Goal: Task Accomplishment & Management: Manage account settings

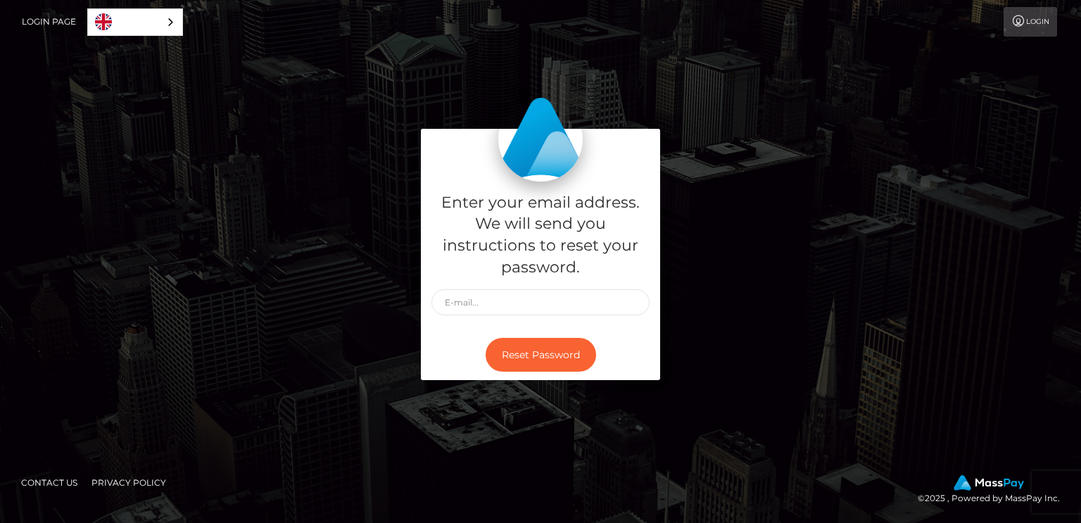
click at [41, 19] on link "Login Page" at bounding box center [49, 22] width 54 height 30
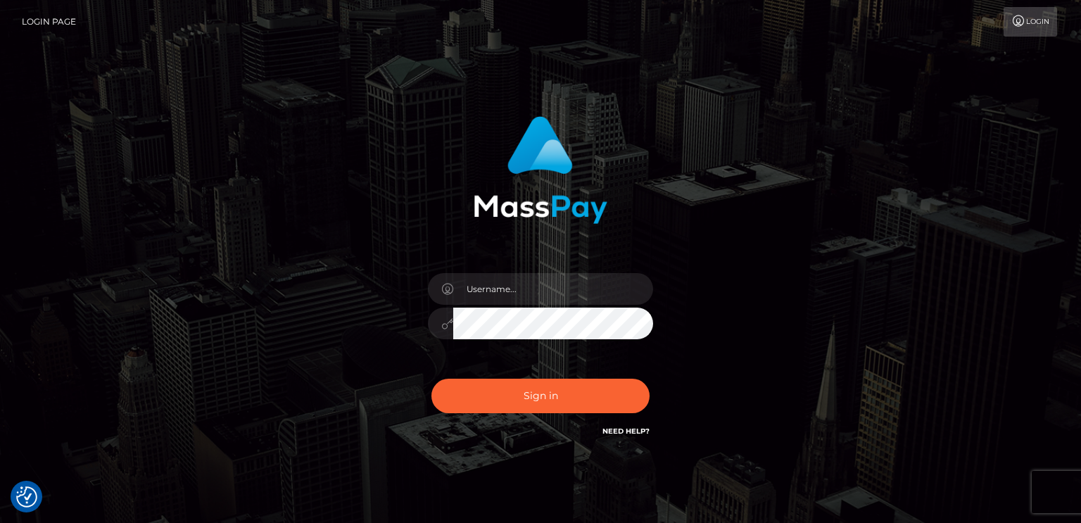
click at [1029, 32] on link "Login" at bounding box center [1031, 22] width 54 height 30
click at [554, 299] on input "text" at bounding box center [553, 289] width 200 height 32
type input "michalkukla1993@gmail.com"
click at [432, 379] on button "Sign in" at bounding box center [541, 396] width 218 height 34
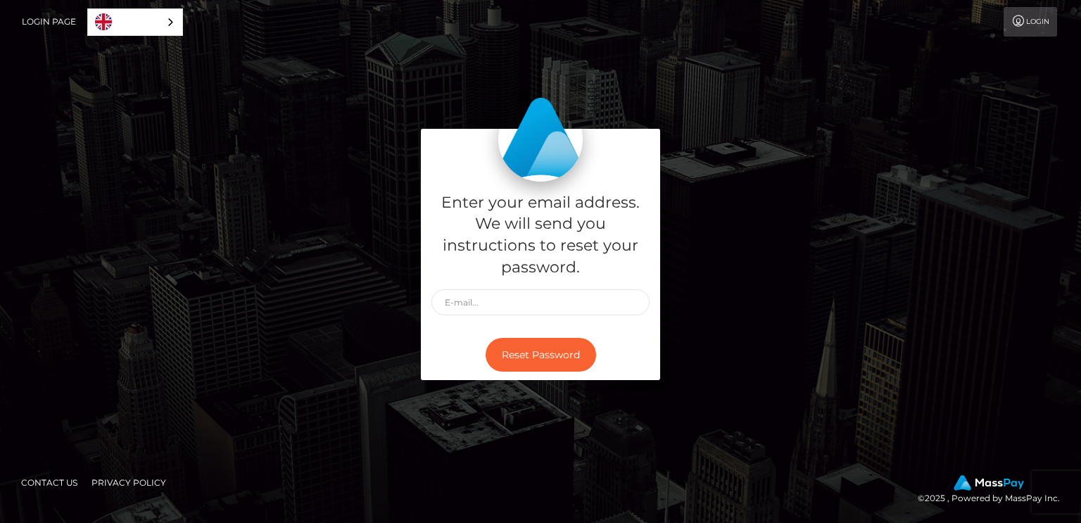
click at [1030, 22] on link "Login" at bounding box center [1031, 22] width 54 height 30
